Goal: Transaction & Acquisition: Obtain resource

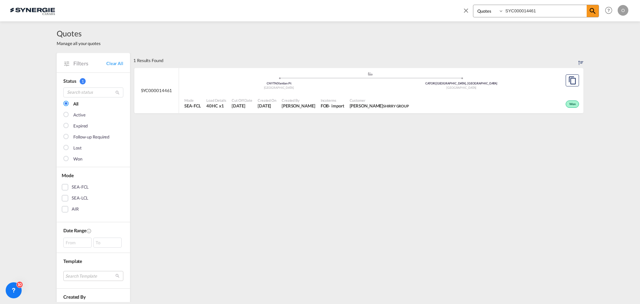
select select "Quotes"
drag, startPoint x: 543, startPoint y: 9, endPoint x: 483, endPoint y: 13, distance: 60.5
click at [483, 13] on div "Bookings Quotes Enquiries SYC000014461" at bounding box center [536, 11] width 126 height 13
paste input "616"
click at [597, 8] on span at bounding box center [593, 11] width 12 height 12
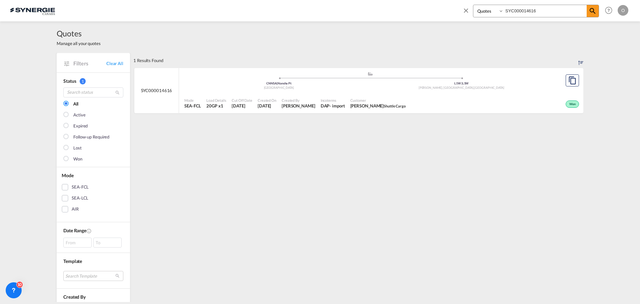
click at [370, 101] on span "Customer" at bounding box center [377, 100] width 55 height 5
drag, startPoint x: 546, startPoint y: 11, endPoint x: 375, endPoint y: 9, distance: 171.7
click at [377, 11] on div "Bookings Quotes Enquiries SYC000014616 Help Resources Product Release O My Prof…" at bounding box center [320, 10] width 620 height 21
paste input "579"
type input "SYC000014579"
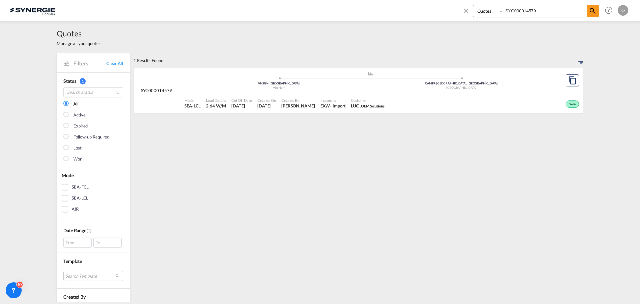
click at [361, 103] on span "LUC . OEM Solutions" at bounding box center [368, 106] width 34 height 6
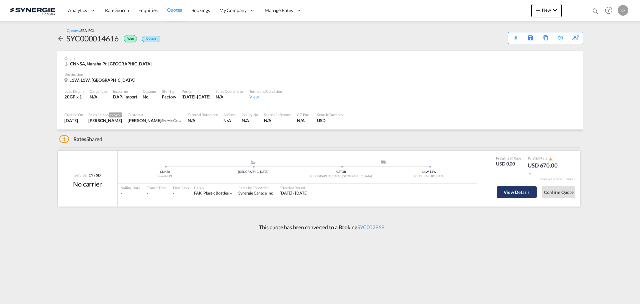
click at [509, 195] on button "View Details" at bounding box center [517, 192] width 40 height 12
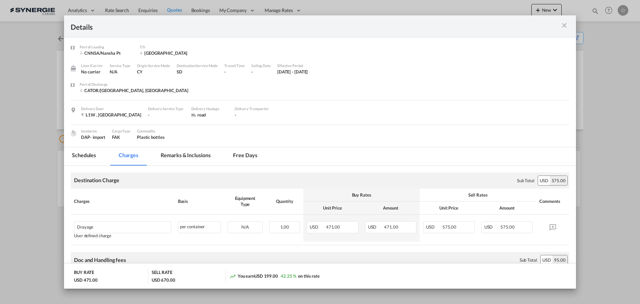
click at [197, 154] on md-tab-item "Remarks & Inclusions" at bounding box center [186, 156] width 66 height 18
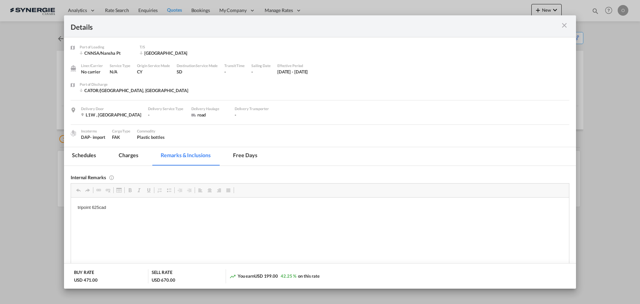
click at [565, 26] on md-icon "icon-close m-3 fg-AAA8AD cursor" at bounding box center [564, 25] width 8 height 8
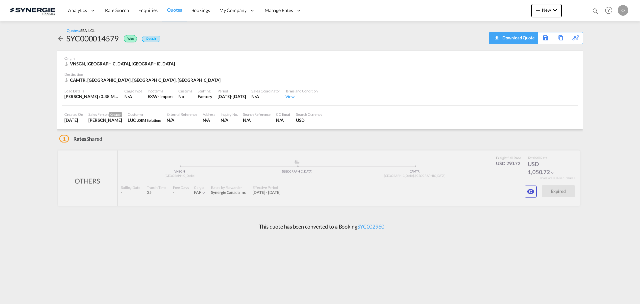
click at [524, 38] on div "Download Quote" at bounding box center [518, 37] width 34 height 11
click at [528, 193] on md-icon "icon-eye" at bounding box center [531, 191] width 8 height 8
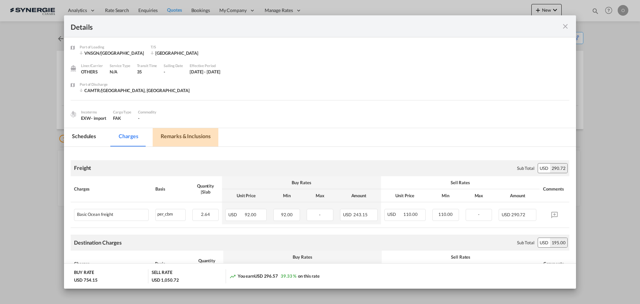
drag, startPoint x: 167, startPoint y: 132, endPoint x: 231, endPoint y: 134, distance: 64.0
click at [167, 132] on md-tab-item "Remarks & Inclusions" at bounding box center [186, 137] width 66 height 18
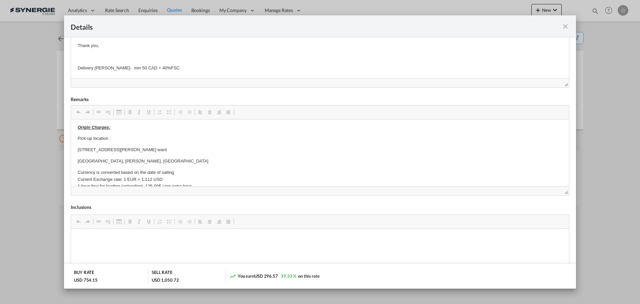
scroll to position [33, 0]
drag, startPoint x: 568, startPoint y: 27, endPoint x: 561, endPoint y: 27, distance: 6.7
click at [568, 27] on md-icon "icon-close fg-AAA8AD m-0 cursor" at bounding box center [565, 26] width 8 height 8
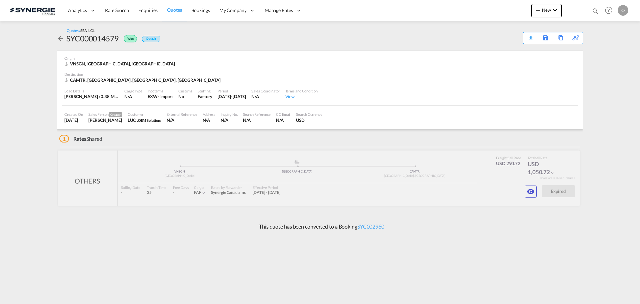
scroll to position [0, 0]
click at [380, 225] on link "SYC002960" at bounding box center [370, 226] width 27 height 6
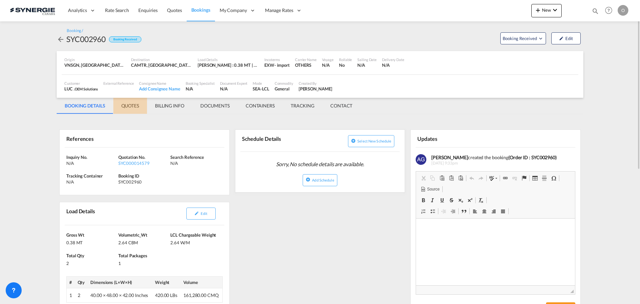
click at [128, 108] on md-tab-item "QUOTES" at bounding box center [130, 106] width 34 height 16
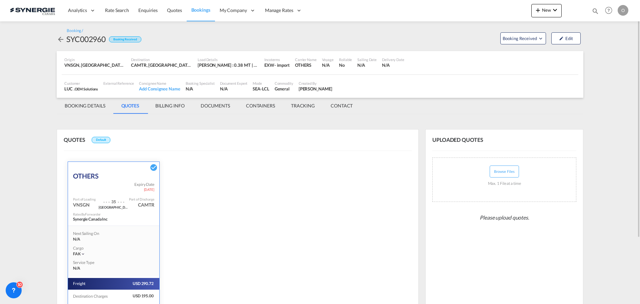
scroll to position [85, 0]
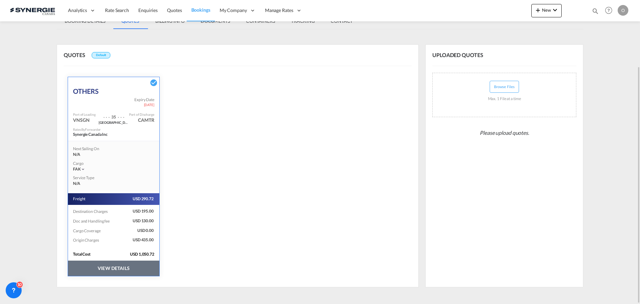
click at [124, 269] on button "VIEW DETAILS" at bounding box center [113, 267] width 91 height 15
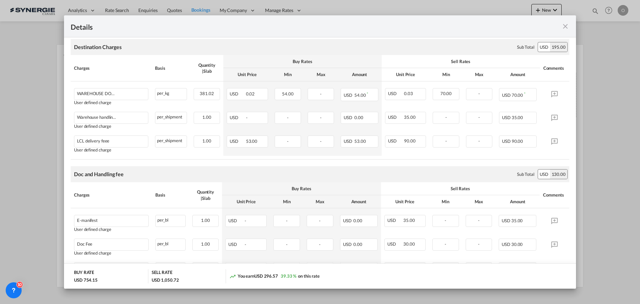
scroll to position [233, 0]
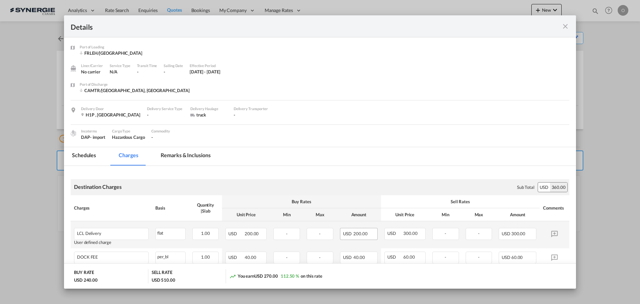
scroll to position [178, 0]
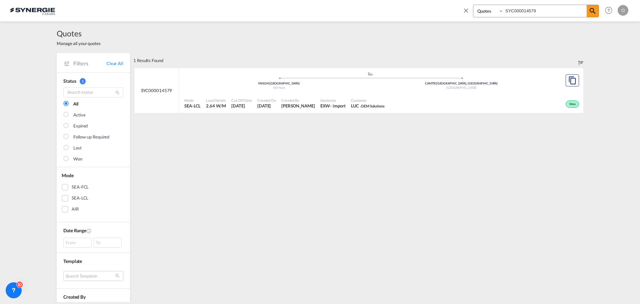
select select "Quotes"
click at [558, 13] on input "SYC000014579" at bounding box center [545, 11] width 83 height 12
drag, startPoint x: 553, startPoint y: 13, endPoint x: 417, endPoint y: 13, distance: 135.4
click at [418, 13] on div "Bookings Quotes Enquiries SYC000014579 Help Resources Product Release O My Prof…" at bounding box center [320, 10] width 620 height 21
paste input "34"
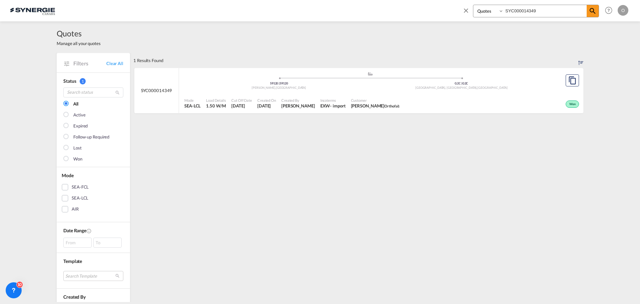
click at [351, 98] on span "Customer" at bounding box center [375, 100] width 49 height 5
click at [336, 102] on div "Incoterms EXW - import" at bounding box center [333, 103] width 31 height 17
drag, startPoint x: 551, startPoint y: 10, endPoint x: 438, endPoint y: 6, distance: 113.7
click at [449, 10] on div "Bookings Quotes Enquiries SYC000014349 Help Resources Product Release O My Prof…" at bounding box center [320, 10] width 620 height 21
paste input "260"
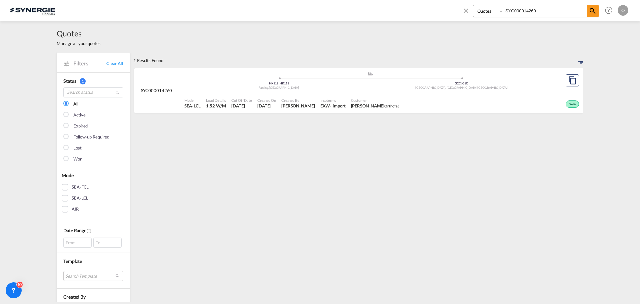
click at [329, 101] on span "Incoterms" at bounding box center [332, 100] width 25 height 5
click at [554, 10] on input "SYC000014260" at bounding box center [545, 11] width 83 height 12
paste input "SYC000014697"
type input "S"
paste input "SYC000014697"
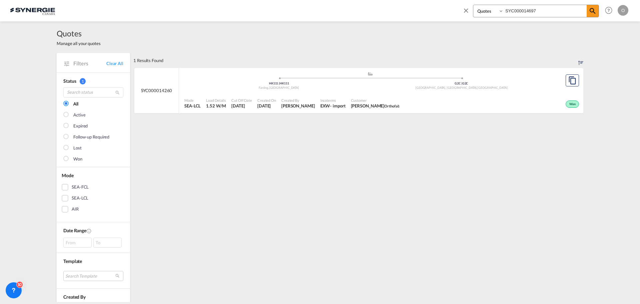
type input "SYC000014697"
click at [390, 103] on span "Maurice Lecuyer Orthofab" at bounding box center [375, 106] width 49 height 6
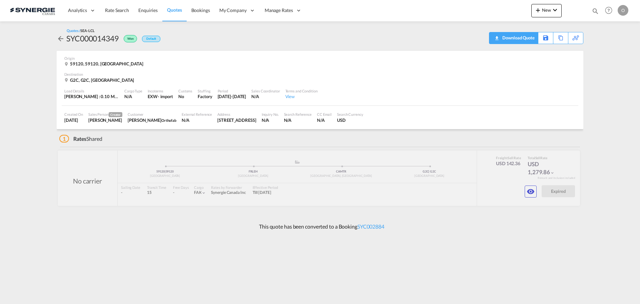
click at [528, 36] on div "Download Quote" at bounding box center [518, 37] width 34 height 11
click at [526, 188] on button "button" at bounding box center [531, 191] width 12 height 12
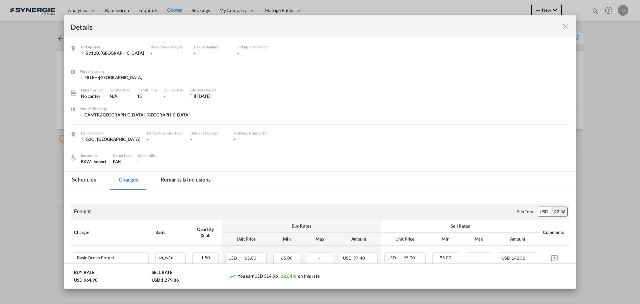
click at [168, 182] on md-tab-item "Remarks & Inclusions" at bounding box center [186, 180] width 66 height 18
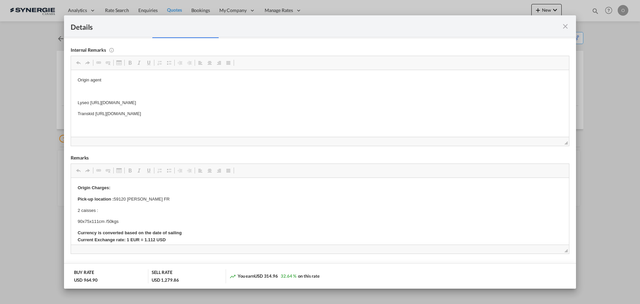
scroll to position [167, 0]
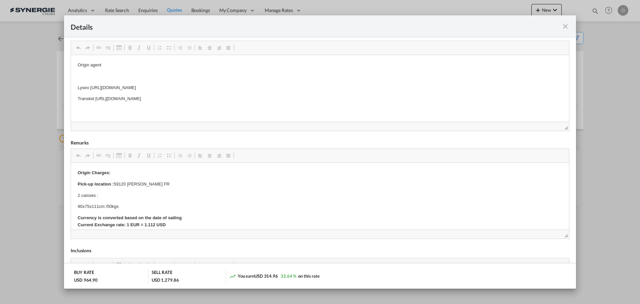
drag, startPoint x: 96, startPoint y: 99, endPoint x: 122, endPoint y: 98, distance: 25.7
drag, startPoint x: 95, startPoint y: 99, endPoint x: 286, endPoint y: 97, distance: 190.7
click at [286, 97] on p "Transkid https://app.frontapp.com/open/msg_1ha519e7?key=WDzI4AMvSH9UTnZ_RMzSOWo…" at bounding box center [320, 98] width 485 height 7
copy p "https://app.frontapp.com/open/msg_1ha519e7?key=WDzI4AMvSH9UTnZ_RMzSOWo7t9Ho4hlN"
click at [569, 28] on md-icon "icon-close fg-AAA8AD m-0 cursor" at bounding box center [565, 26] width 8 height 8
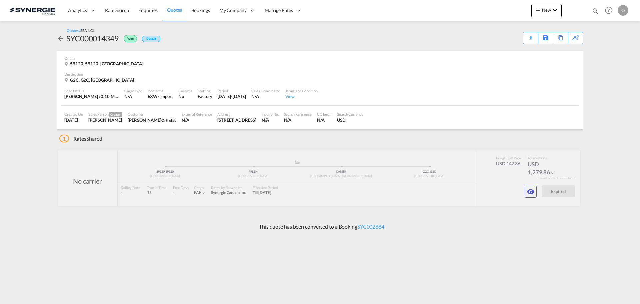
scroll to position [8, 0]
click at [531, 192] on md-icon "icon-eye" at bounding box center [531, 191] width 8 height 8
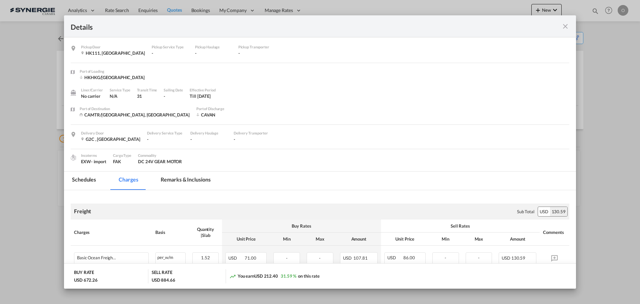
click at [566, 28] on md-icon "icon-close fg-AAA8AD m-0 cursor" at bounding box center [565, 26] width 8 height 8
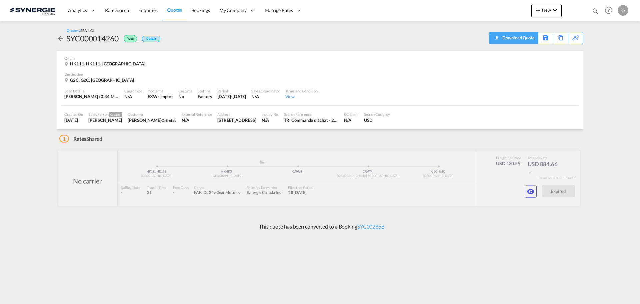
click at [529, 36] on div "Download Quote" at bounding box center [518, 37] width 34 height 11
click at [528, 192] on md-icon "icon-eye" at bounding box center [531, 191] width 8 height 8
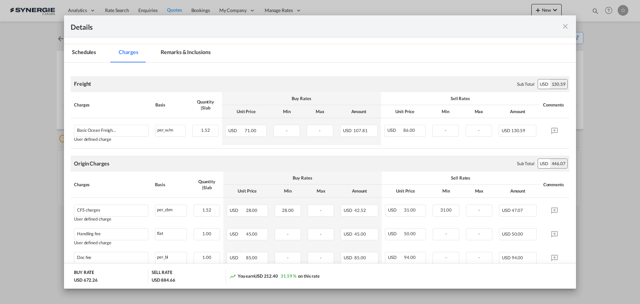
scroll to position [133, 0]
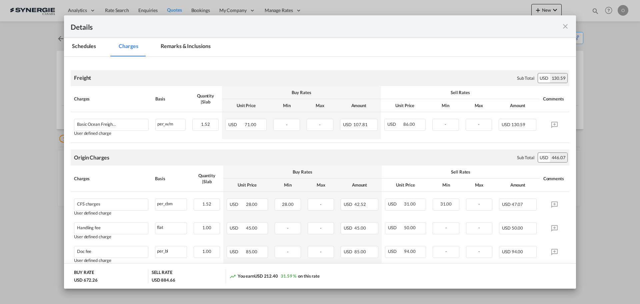
click at [179, 47] on md-tab-item "Remarks & Inclusions" at bounding box center [186, 47] width 66 height 18
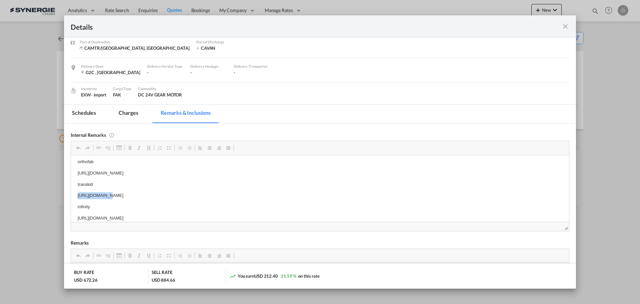
scroll to position [3, 0]
drag, startPoint x: 77, startPoint y: 198, endPoint x: 254, endPoint y: 196, distance: 177.1
copy p "https://app.frontapp.com/open/msg_1h7aqf7z?key=Go0zzqgqa5qWIud24lzdU3oT3R9Fz0tg"
click at [127, 112] on md-tab-item "Charges" at bounding box center [128, 114] width 35 height 18
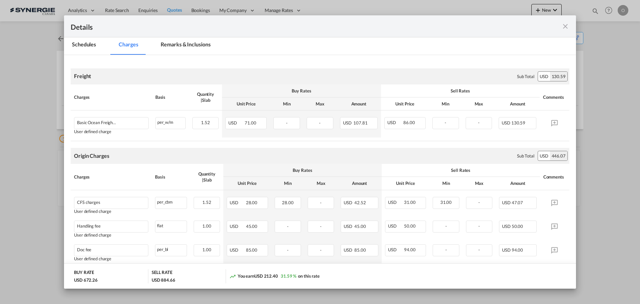
scroll to position [35, 0]
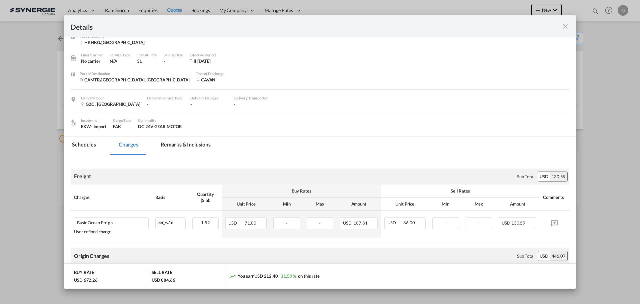
click at [193, 145] on md-tab-item "Remarks & Inclusions" at bounding box center [186, 145] width 66 height 18
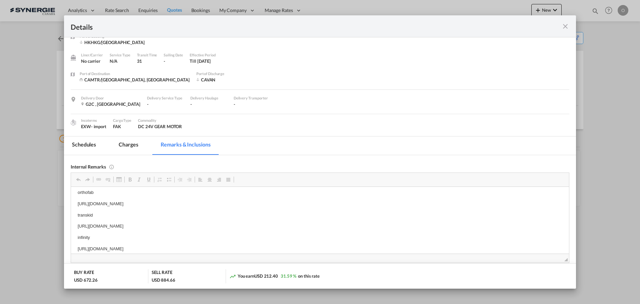
scroll to position [10, 0]
drag, startPoint x: 76, startPoint y: 242, endPoint x: 257, endPoint y: 250, distance: 181.9
click at [563, 27] on md-icon "icon-close fg-AAA8AD m-0 cursor" at bounding box center [565, 26] width 8 height 8
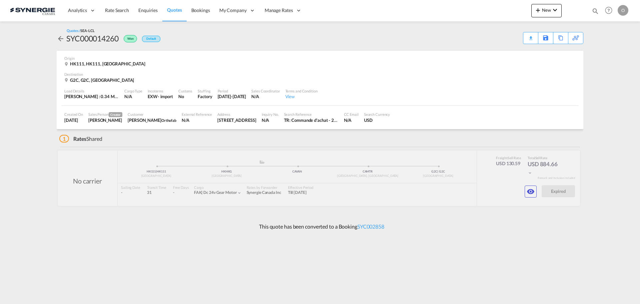
scroll to position [8, 0]
click at [527, 39] on div "Download Quote" at bounding box center [518, 37] width 34 height 11
click at [526, 36] on div "Download Quote" at bounding box center [518, 37] width 34 height 11
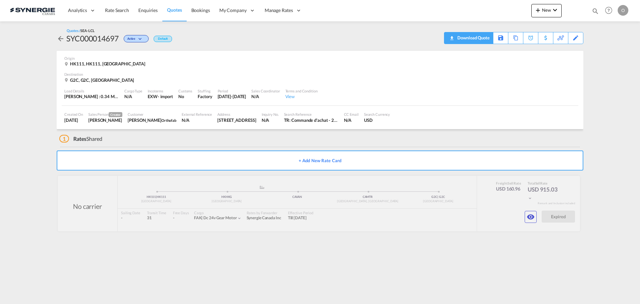
click at [476, 38] on div "Download Quote" at bounding box center [473, 37] width 34 height 11
